Goal: Task Accomplishment & Management: Manage account settings

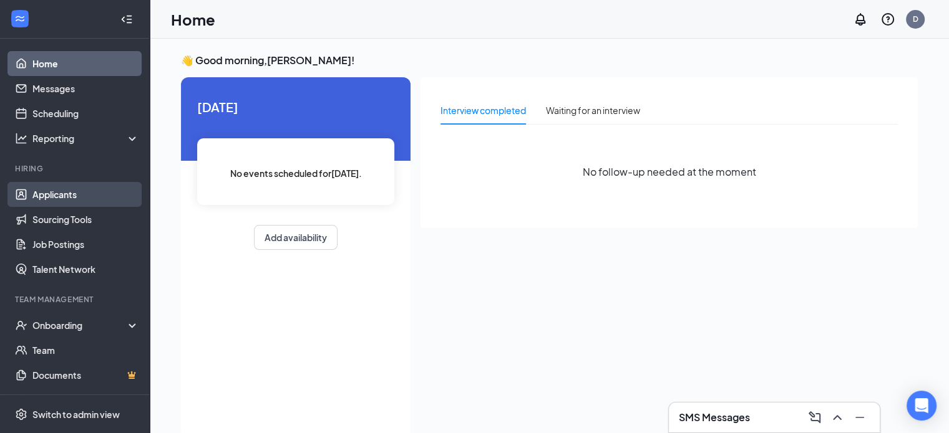
click at [42, 192] on link "Applicants" at bounding box center [85, 194] width 107 height 25
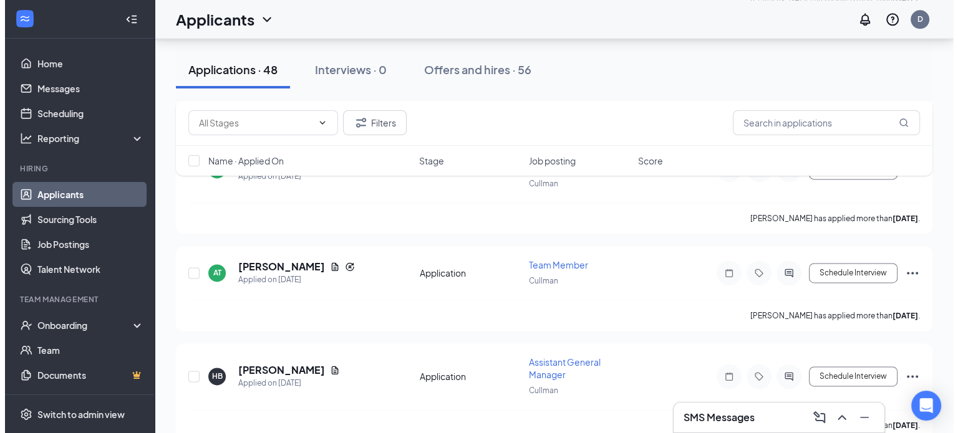
scroll to position [1746, 0]
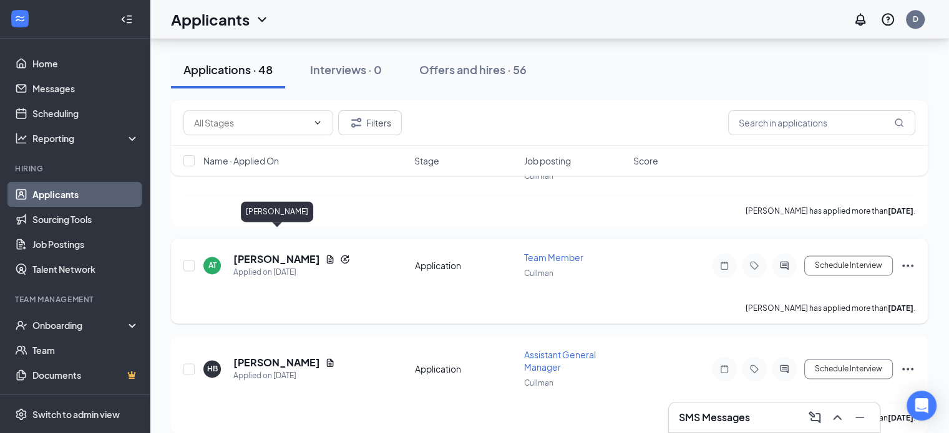
click at [309, 253] on h5 "Amanda Thompson" at bounding box center [276, 260] width 87 height 14
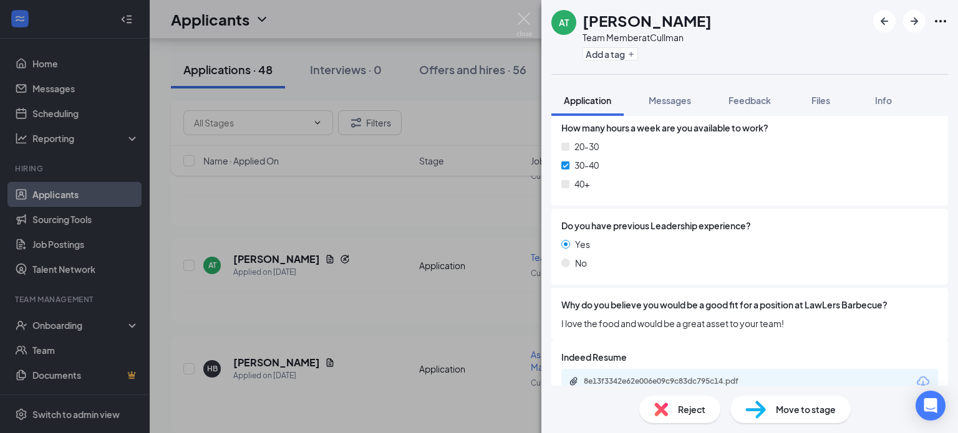
scroll to position [722, 0]
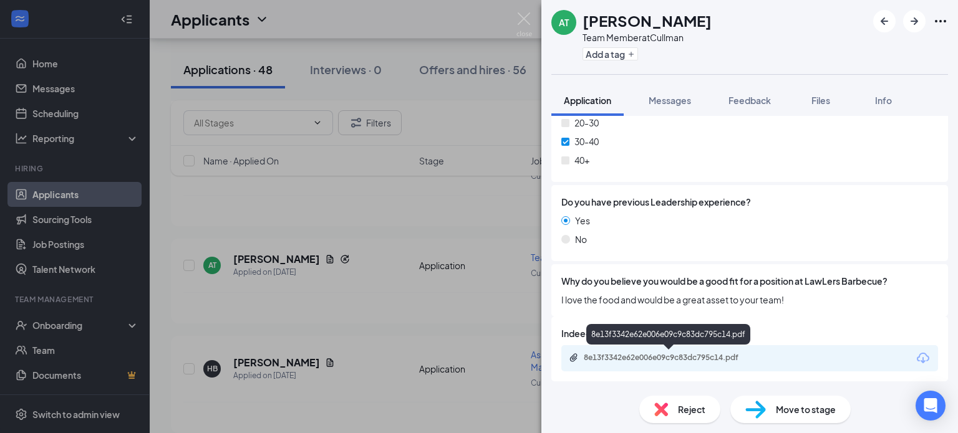
click at [660, 355] on div "8e13f3342e62e006e09c9c83dc795c14.pdf" at bounding box center [671, 358] width 175 height 10
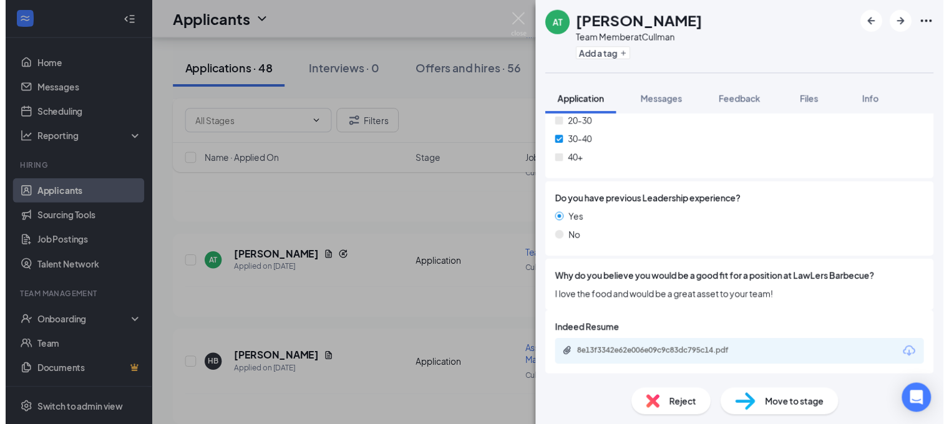
scroll to position [718, 0]
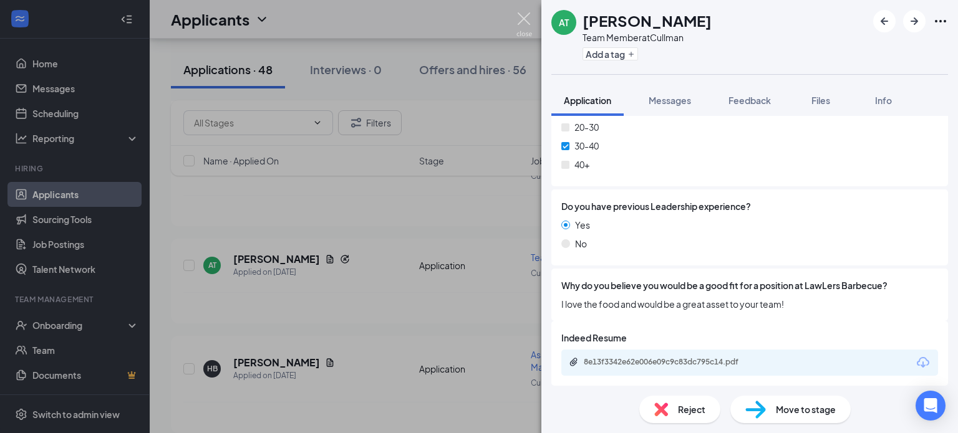
click at [522, 22] on img at bounding box center [524, 24] width 16 height 24
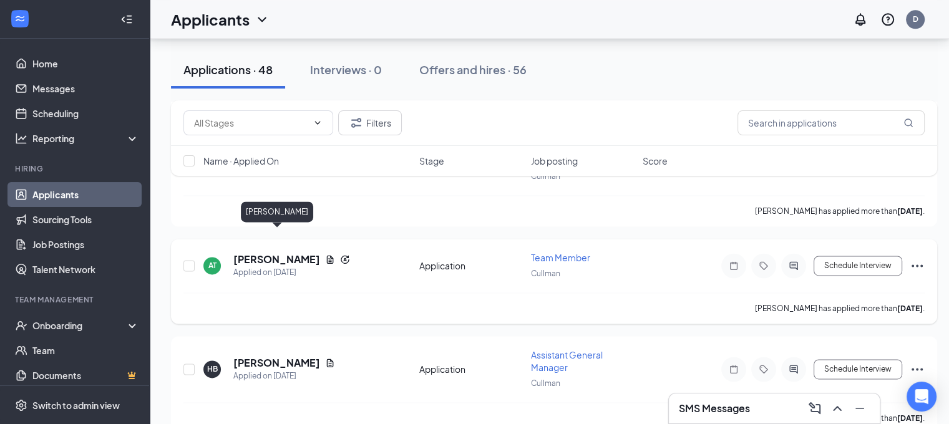
click at [320, 253] on h5 "[PERSON_NAME]" at bounding box center [276, 260] width 87 height 14
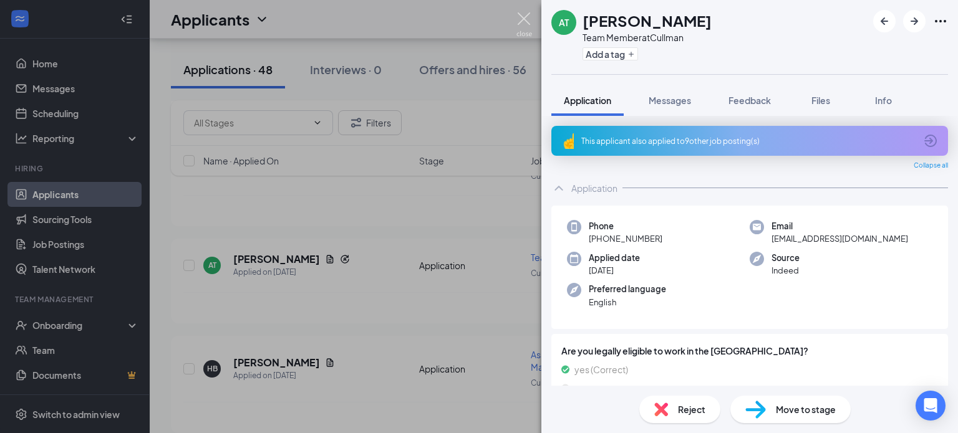
click at [522, 24] on img at bounding box center [524, 24] width 16 height 24
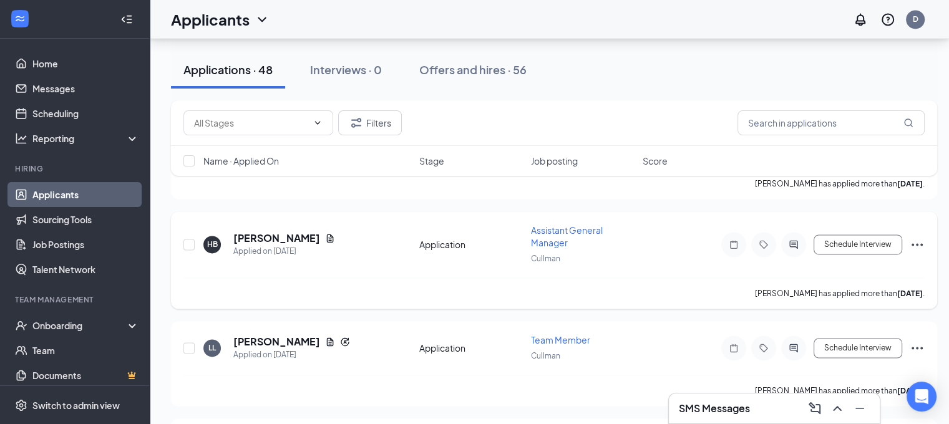
scroll to position [1933, 0]
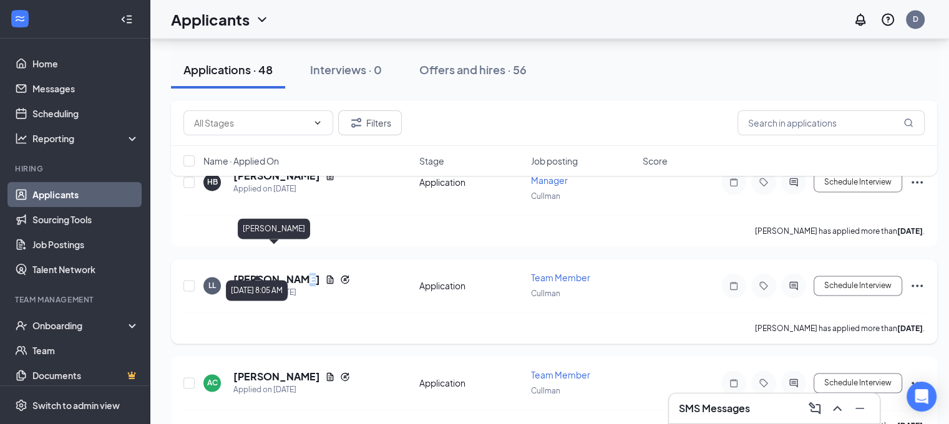
click at [301, 273] on div "Lewis Lowrey Applied on Sep 23" at bounding box center [291, 286] width 117 height 26
click at [279, 273] on h5 "[PERSON_NAME]" at bounding box center [276, 280] width 87 height 14
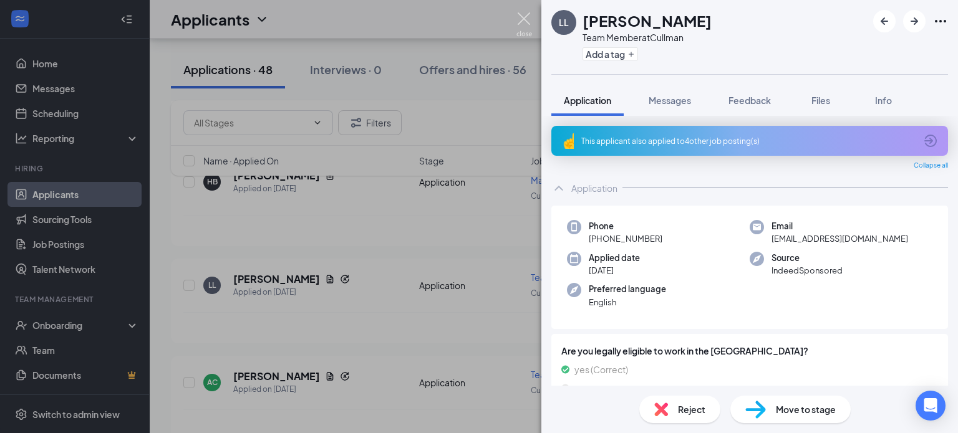
click at [528, 19] on img at bounding box center [524, 24] width 16 height 24
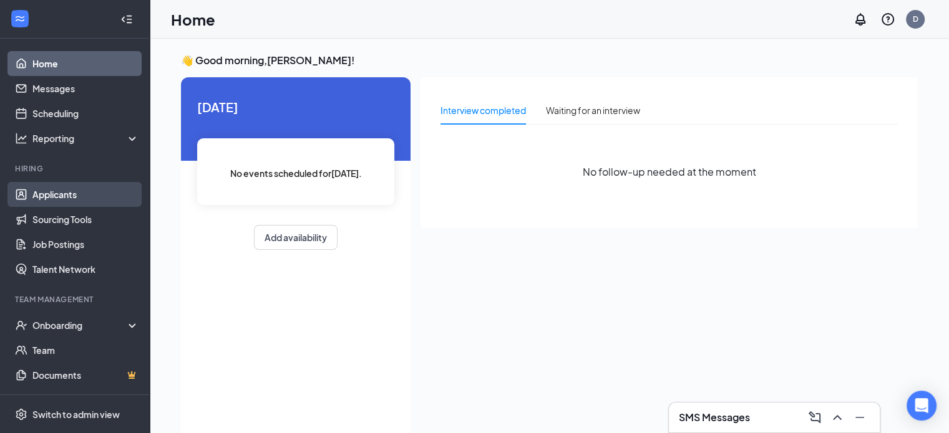
click at [69, 190] on link "Applicants" at bounding box center [85, 194] width 107 height 25
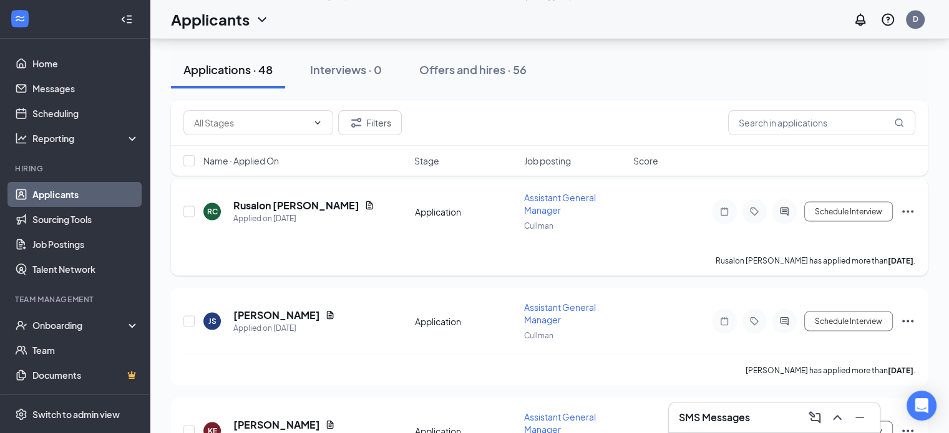
scroll to position [2307, 0]
click at [756, 422] on div "SMS Messages" at bounding box center [774, 418] width 191 height 20
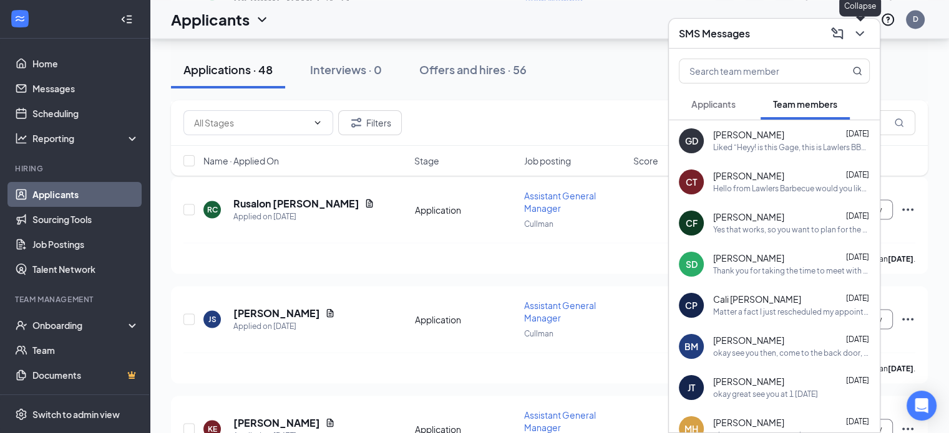
click at [854, 28] on icon "ChevronDown" at bounding box center [859, 33] width 15 height 15
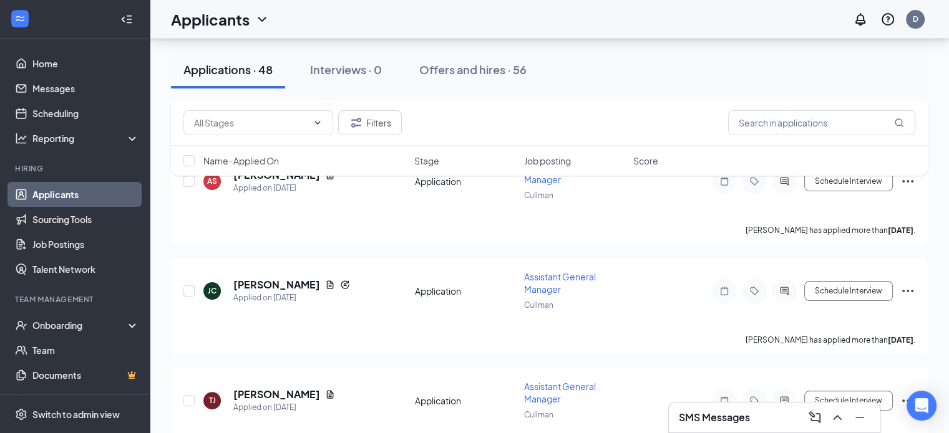
scroll to position [125, 0]
